Goal: Share content

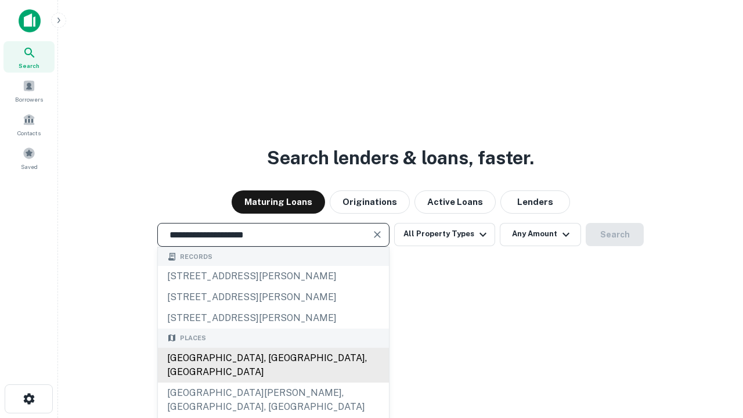
click at [273, 383] on div "[GEOGRAPHIC_DATA], [GEOGRAPHIC_DATA], [GEOGRAPHIC_DATA]" at bounding box center [273, 365] width 231 height 35
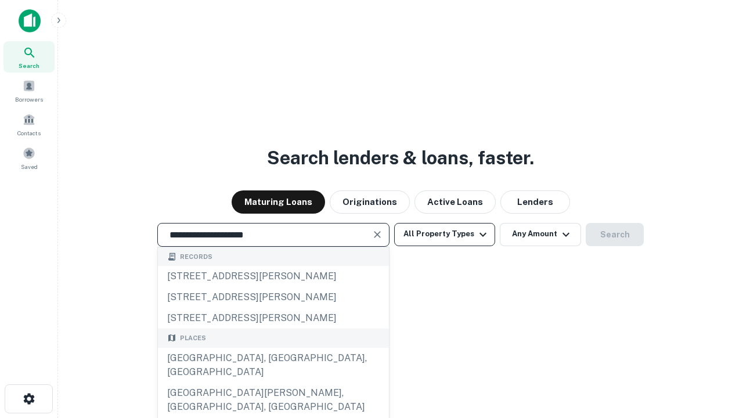
type input "**********"
click at [445, 234] on button "All Property Types" at bounding box center [444, 234] width 101 height 23
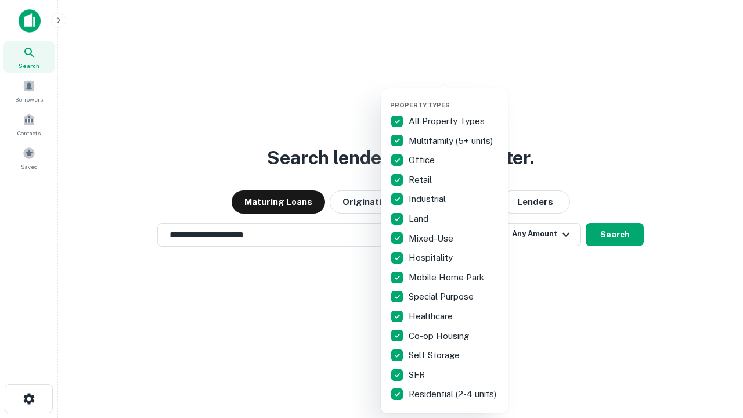
click at [454, 98] on button "button" at bounding box center [454, 98] width 128 height 1
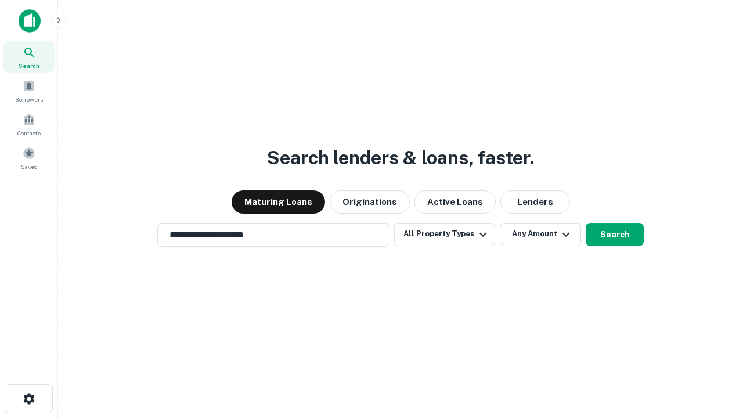
scroll to position [18, 0]
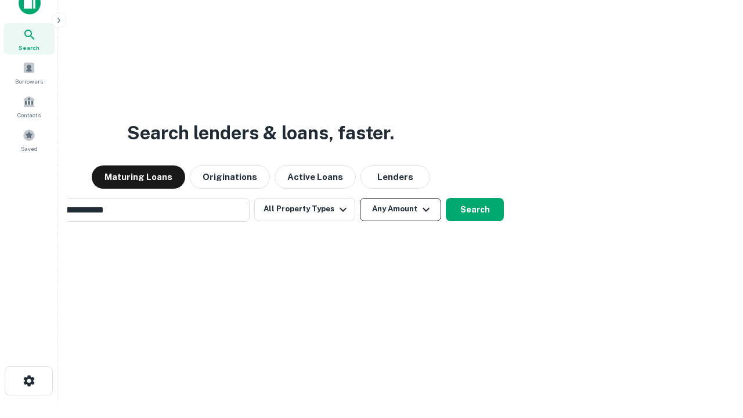
click at [360, 198] on button "Any Amount" at bounding box center [400, 209] width 81 height 23
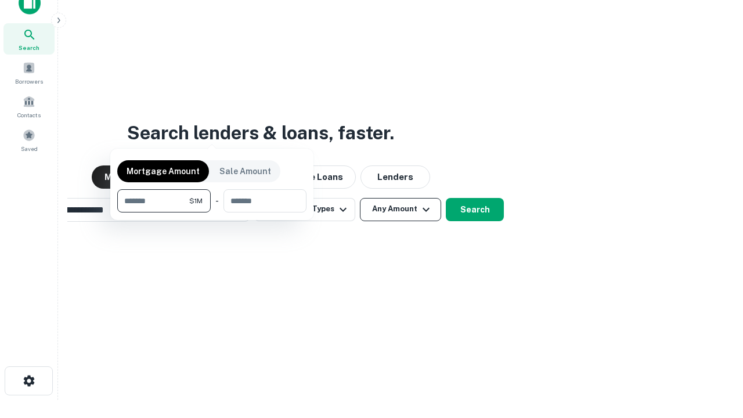
scroll to position [19, 0]
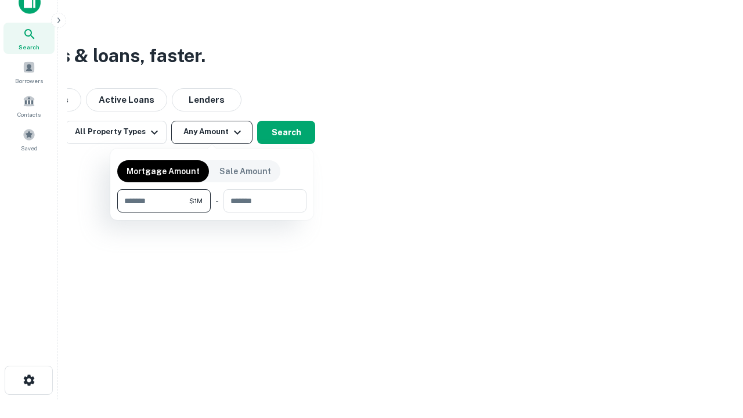
type input "*******"
click at [212, 213] on button "button" at bounding box center [211, 213] width 189 height 1
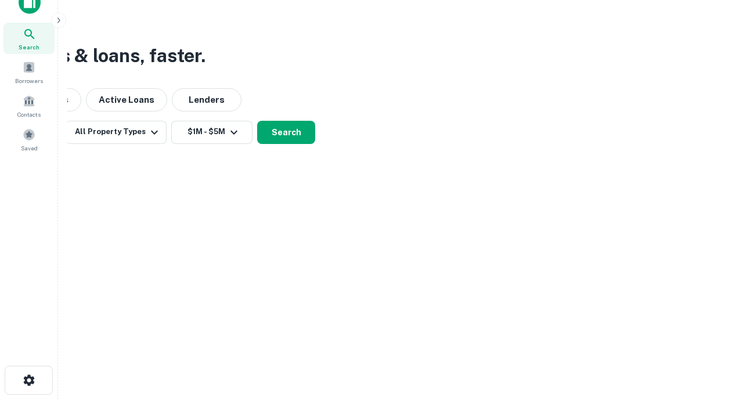
scroll to position [18, 0]
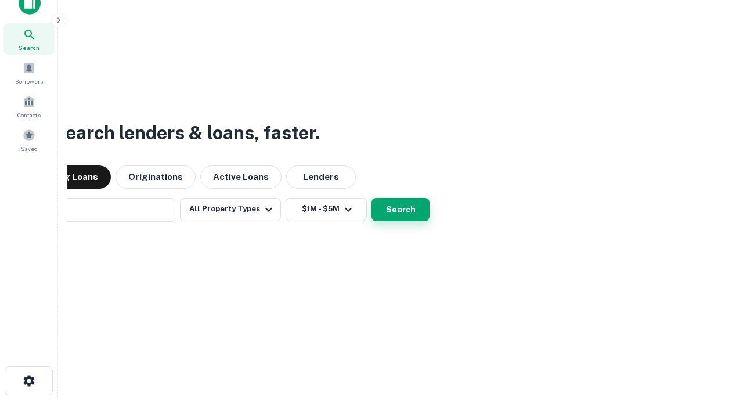
click at [372, 198] on button "Search" at bounding box center [401, 209] width 58 height 23
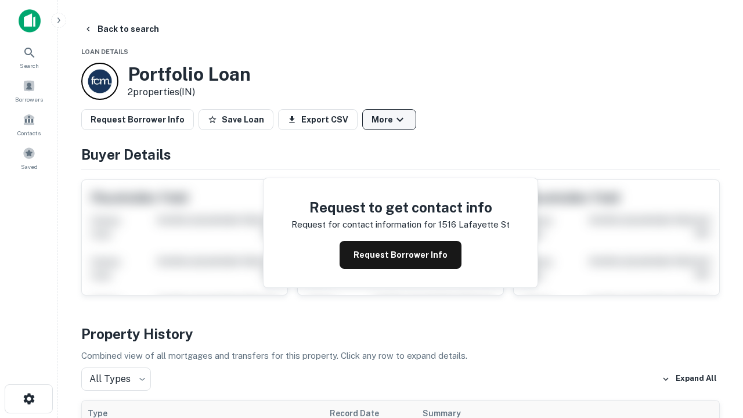
click at [389, 120] on button "More" at bounding box center [389, 119] width 54 height 21
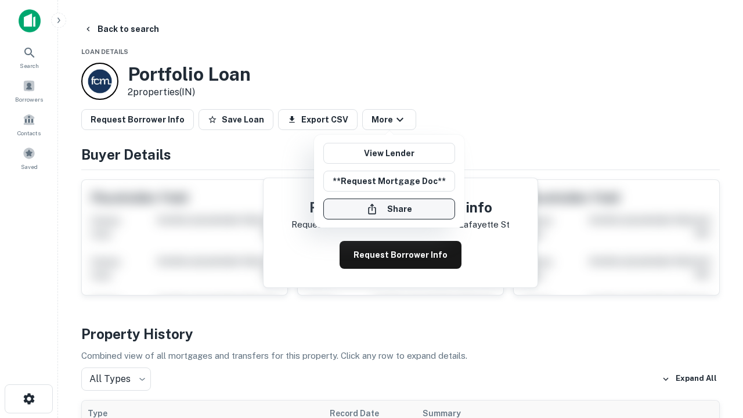
click at [389, 209] on button "Share" at bounding box center [389, 209] width 132 height 21
